Goal: Task Accomplishment & Management: Manage account settings

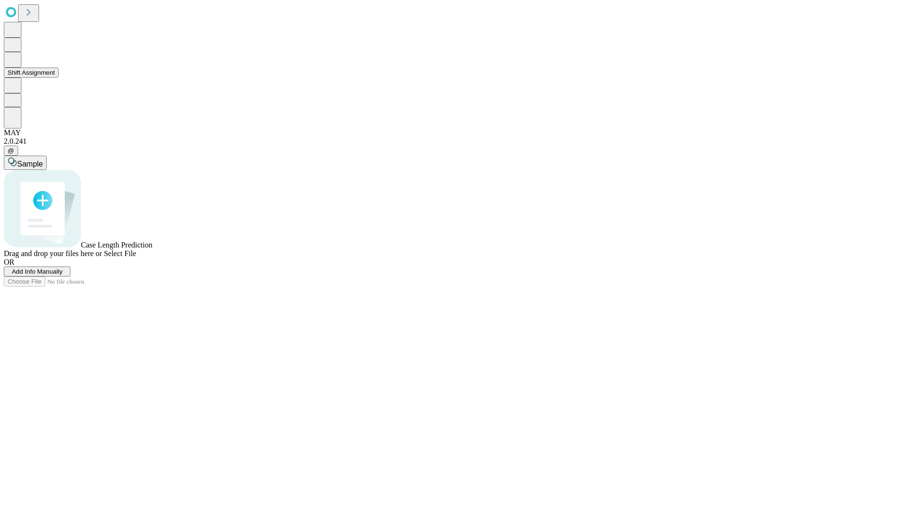
click at [59, 78] on button "Shift Assignment" at bounding box center [31, 73] width 55 height 10
